Goal: Task Accomplishment & Management: Complete application form

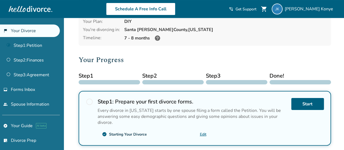
scroll to position [30, 0]
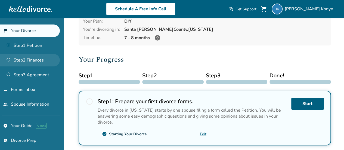
click at [34, 61] on link "Step 2 : Finances" at bounding box center [30, 60] width 60 height 13
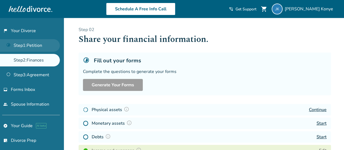
click at [33, 44] on link "Step 1 : Petition" at bounding box center [30, 45] width 60 height 13
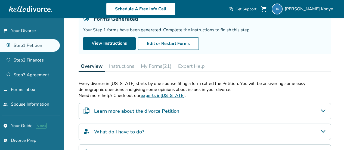
scroll to position [42, 0]
click at [164, 68] on button "My Forms (21)" at bounding box center [156, 65] width 35 height 11
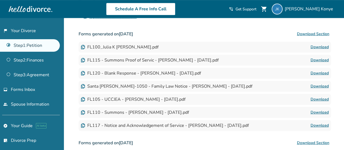
scroll to position [144, 0]
click at [320, 60] on link "Download" at bounding box center [320, 60] width 18 height 7
